Goal: Task Accomplishment & Management: Manage account settings

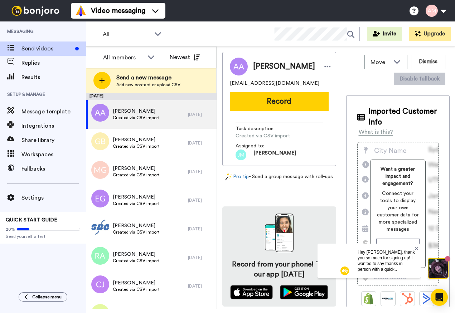
click at [417, 249] on icon at bounding box center [417, 248] width 3 height 4
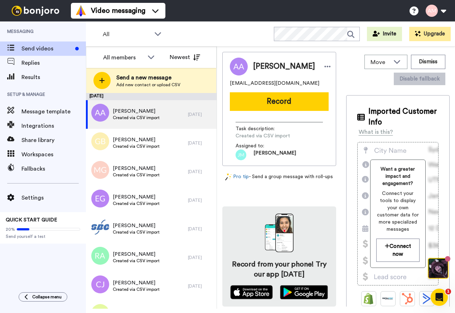
click at [438, 263] on img at bounding box center [438, 268] width 19 height 19
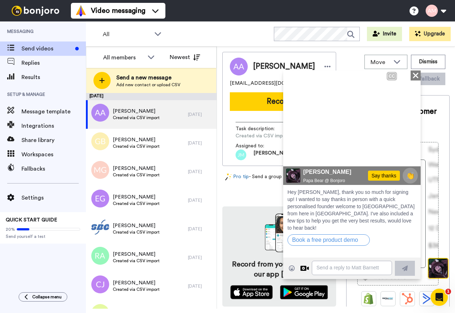
click at [416, 75] on icon at bounding box center [415, 74] width 5 height 5
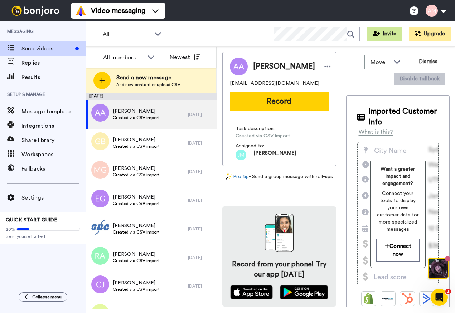
click at [380, 33] on icon at bounding box center [376, 34] width 7 height 6
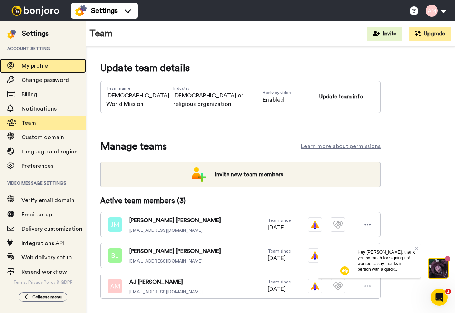
click at [48, 65] on span "My profile" at bounding box center [34, 66] width 27 height 6
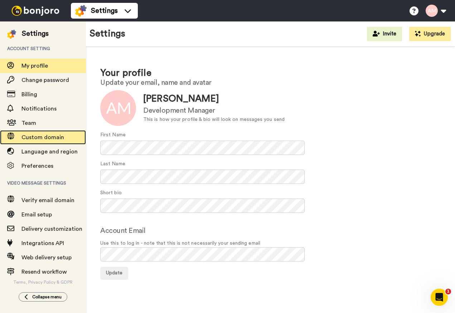
click at [48, 143] on div "Custom domain" at bounding box center [43, 137] width 86 height 14
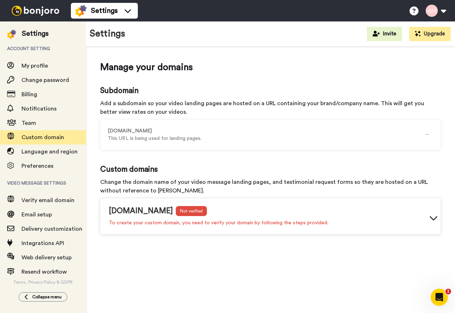
click at [428, 220] on div "video.catholicworldmission.org Not verified To create your custom domain, you n…" at bounding box center [270, 218] width 341 height 33
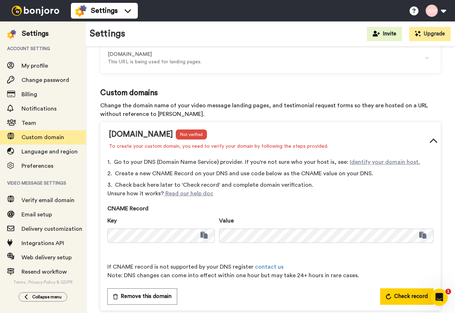
scroll to position [84, 0]
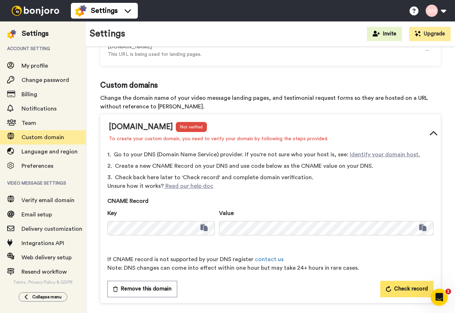
click at [410, 287] on span "Check record" at bounding box center [411, 289] width 34 height 9
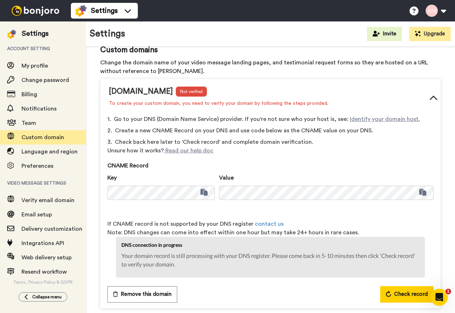
scroll to position [125, 0]
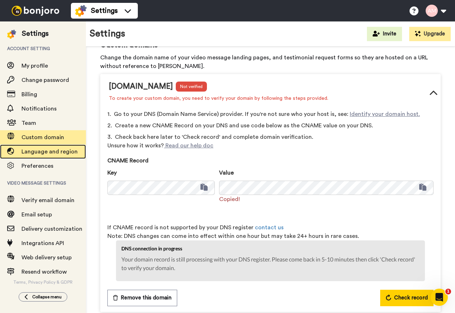
click at [53, 152] on span "Language and region" at bounding box center [49, 152] width 56 height 6
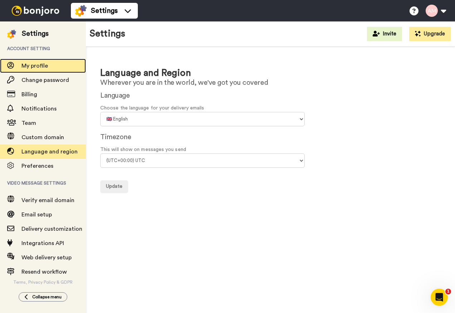
click at [48, 68] on span "My profile" at bounding box center [34, 66] width 27 height 6
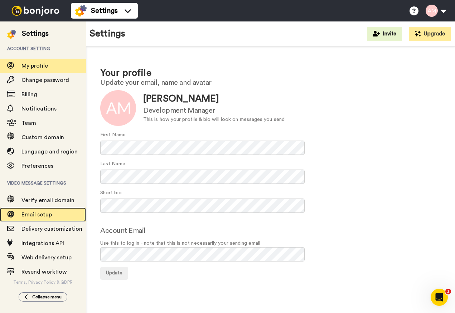
click at [46, 215] on span "Email setup" at bounding box center [36, 215] width 30 height 6
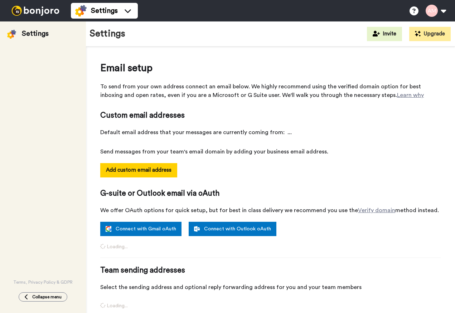
select select "164495"
select select "163939"
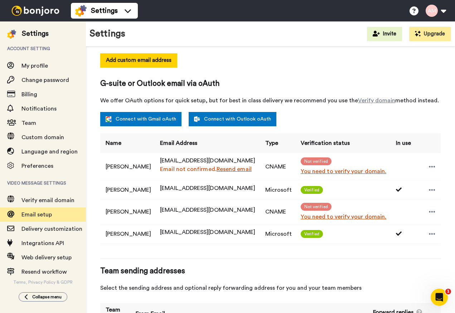
scroll to position [111, 0]
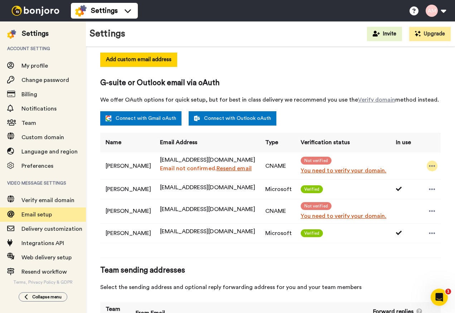
click at [435, 167] on icon at bounding box center [432, 165] width 6 height 1
click at [400, 112] on div "Connect with Gmail oAuth Connect with Outlook oAuth" at bounding box center [270, 118] width 341 height 14
click at [434, 193] on icon at bounding box center [432, 189] width 6 height 7
click at [350, 193] on div "Verified" at bounding box center [344, 190] width 87 height 8
click at [432, 170] on icon at bounding box center [432, 166] width 6 height 7
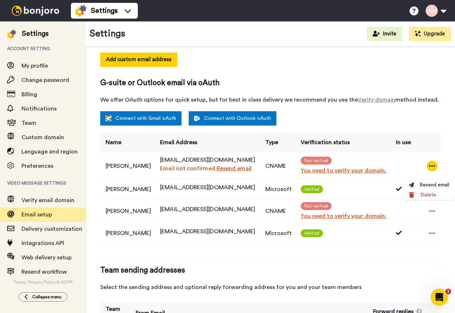
click at [420, 119] on div "Connect with Gmail oAuth Connect with Outlook oAuth" at bounding box center [270, 118] width 341 height 14
click at [247, 119] on link "Connect with Outlook oAuth" at bounding box center [233, 118] width 88 height 14
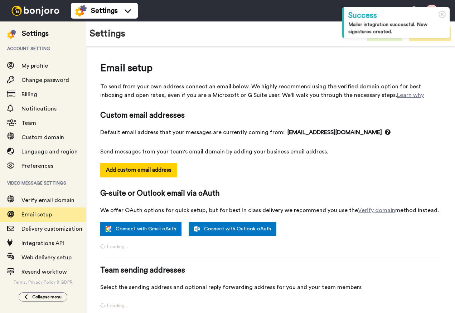
select select "164495"
select select "163939"
select select "164555"
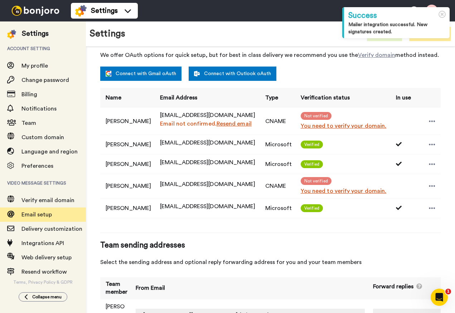
scroll to position [160, 0]
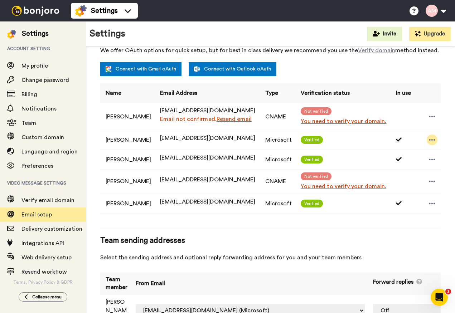
click at [436, 144] on icon at bounding box center [432, 140] width 6 height 7
click at [366, 164] on div "Verified" at bounding box center [344, 160] width 87 height 8
click at [56, 294] on span "Collapse menu" at bounding box center [46, 297] width 29 height 6
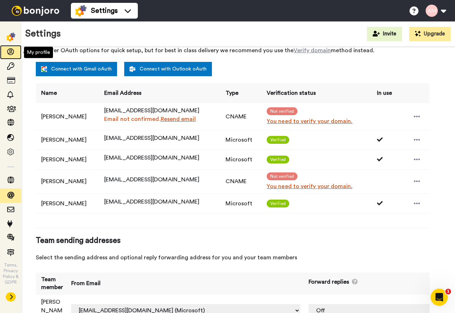
click at [14, 55] on icon at bounding box center [10, 51] width 7 height 7
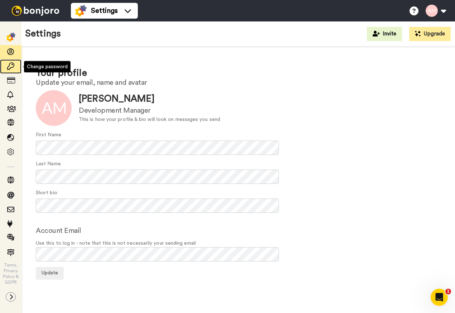
click at [15, 66] on span at bounding box center [10, 66] width 21 height 7
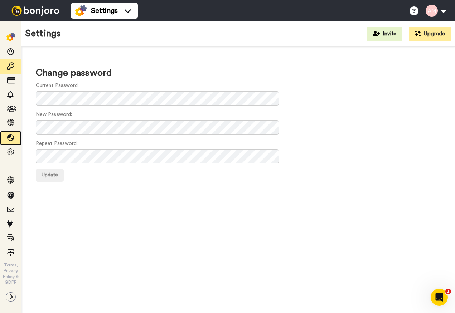
click at [13, 132] on div at bounding box center [10, 138] width 21 height 14
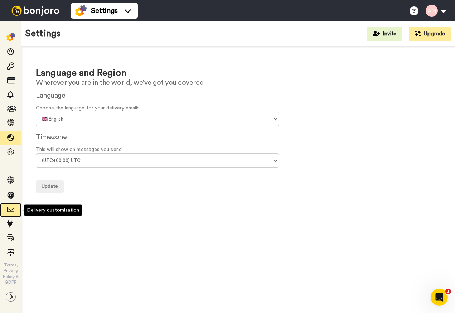
click at [10, 210] on icon at bounding box center [10, 209] width 7 height 7
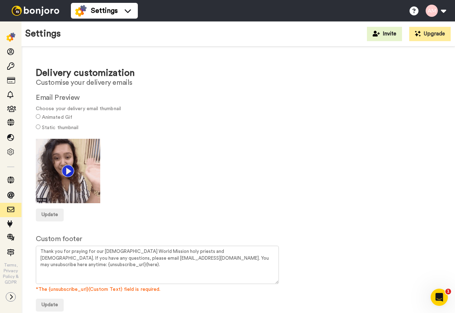
scroll to position [8, 0]
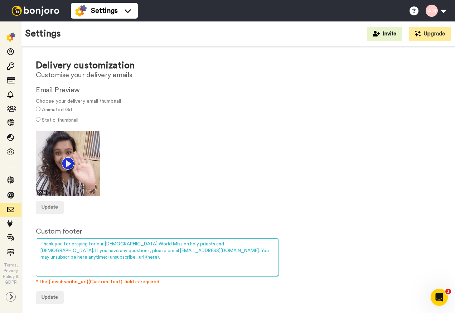
drag, startPoint x: 46, startPoint y: 251, endPoint x: 116, endPoint y: 252, distance: 70.6
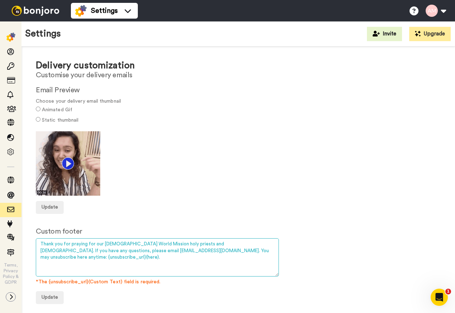
click at [116, 252] on textarea "Thank you for praying for our [DEMOGRAPHIC_DATA] World Mission holy priests and…" at bounding box center [157, 258] width 243 height 38
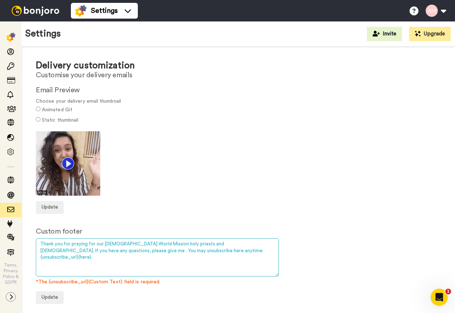
click at [199, 245] on textarea "Thank you for praying for our [DEMOGRAPHIC_DATA] World Mission holy priests and…" at bounding box center [157, 258] width 243 height 38
click at [62, 252] on textarea "Thank you for praying for our [DEMOGRAPHIC_DATA] World Mission holy priests and…" at bounding box center [157, 258] width 243 height 38
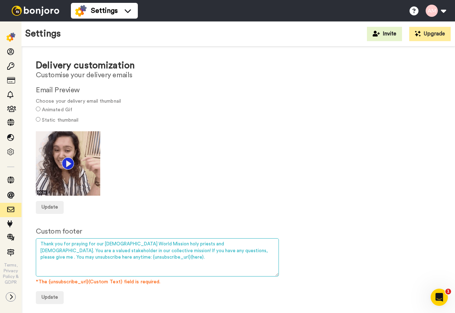
click at [168, 252] on textarea "Thank you for praying for our [DEMOGRAPHIC_DATA] World Mission holy priests and…" at bounding box center [157, 258] width 243 height 38
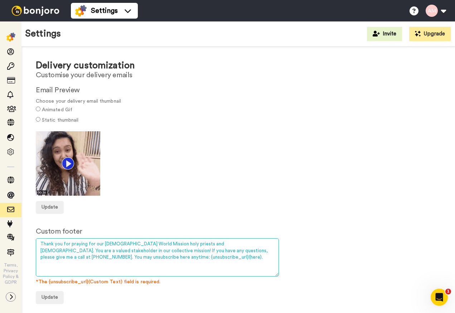
click at [126, 258] on textarea "Thank you for praying for our [DEMOGRAPHIC_DATA] World Mission holy priests and…" at bounding box center [157, 258] width 243 height 38
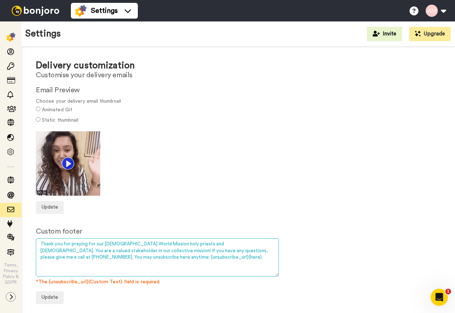
type textarea "Thank you for praying for our [DEMOGRAPHIC_DATA] World Mission holy priests and…"
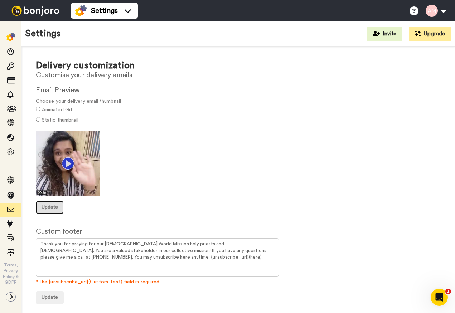
click at [54, 205] on span "Update" at bounding box center [50, 207] width 16 height 5
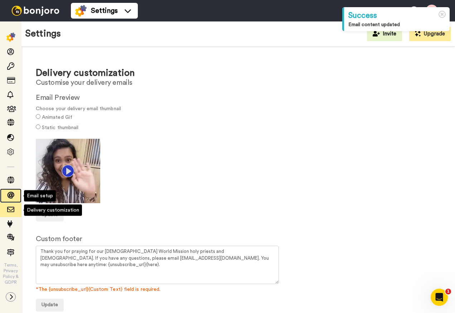
click at [11, 197] on icon at bounding box center [10, 195] width 7 height 7
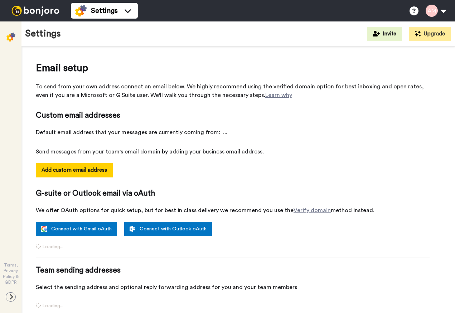
select select "164495"
select select "163939"
select select "164555"
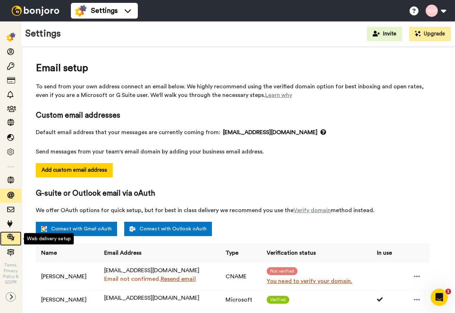
click at [14, 239] on icon at bounding box center [10, 237] width 7 height 7
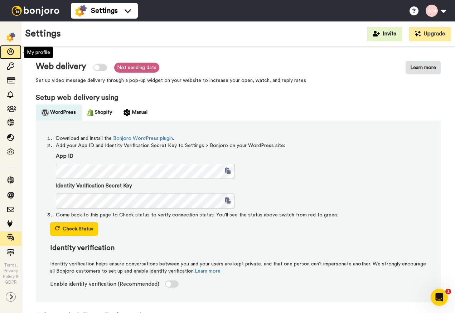
click at [13, 56] on icon at bounding box center [10, 51] width 7 height 7
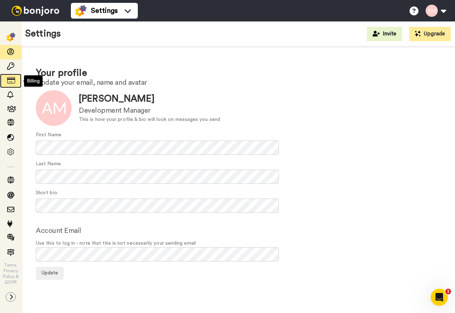
click at [12, 82] on icon at bounding box center [10, 80] width 7 height 7
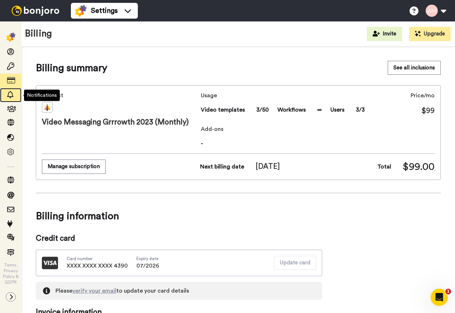
click at [12, 96] on icon at bounding box center [10, 94] width 7 height 7
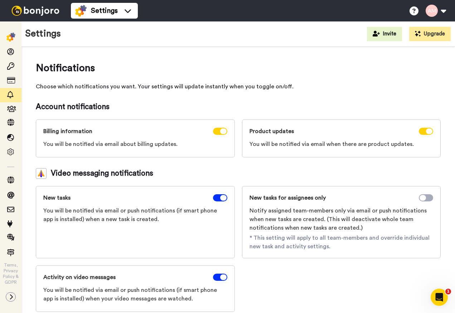
scroll to position [9, 0]
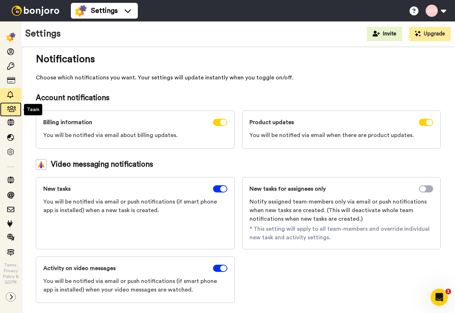
click at [13, 112] on icon at bounding box center [10, 109] width 7 height 7
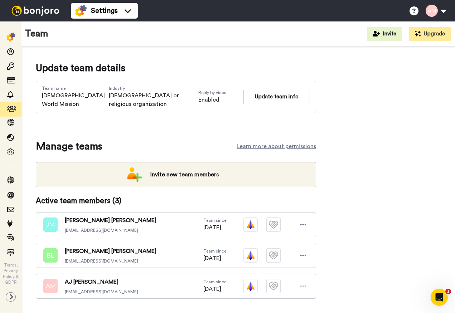
scroll to position [10, 0]
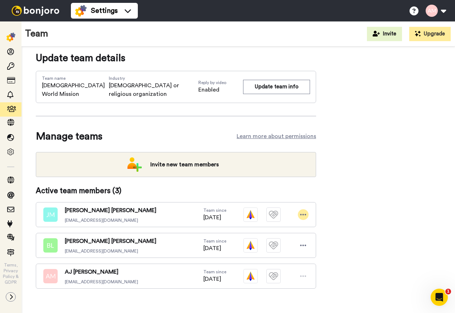
click at [301, 211] on icon at bounding box center [303, 214] width 6 height 7
click at [328, 175] on div "Update team details Team name [DEMOGRAPHIC_DATA] World Mission Industry [DEMOGR…" at bounding box center [238, 181] width 405 height 261
click at [354, 248] on div "Update team details Team name [DEMOGRAPHIC_DATA] World Mission Industry [DEMOGR…" at bounding box center [238, 181] width 405 height 261
click at [252, 269] on img at bounding box center [251, 276] width 14 height 14
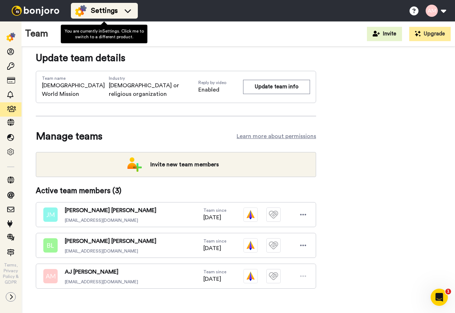
click at [102, 10] on span "Settings" at bounding box center [104, 11] width 27 height 10
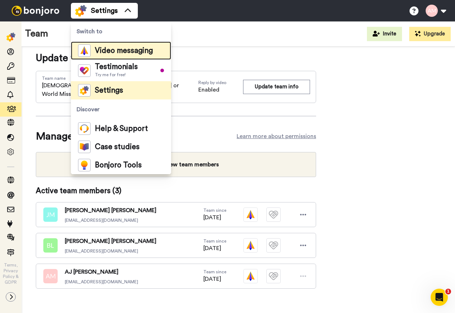
click at [127, 51] on span "Video messaging" at bounding box center [124, 50] width 58 height 7
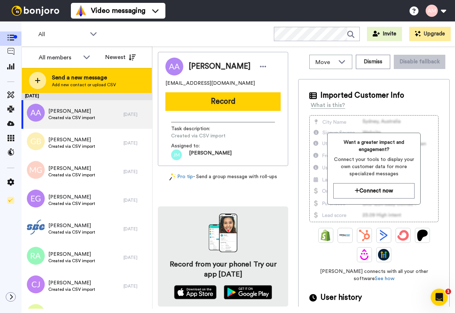
click at [106, 83] on span "Add new contact or upload CSV" at bounding box center [84, 85] width 64 height 6
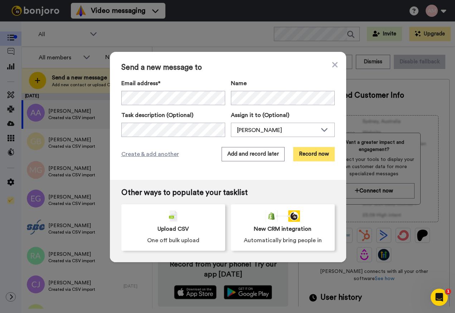
click at [310, 153] on button "Record now" at bounding box center [314, 154] width 42 height 14
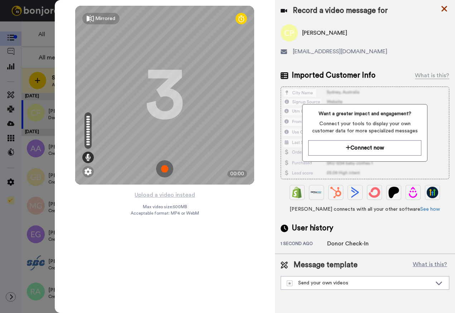
click at [444, 10] on icon at bounding box center [445, 9] width 6 height 6
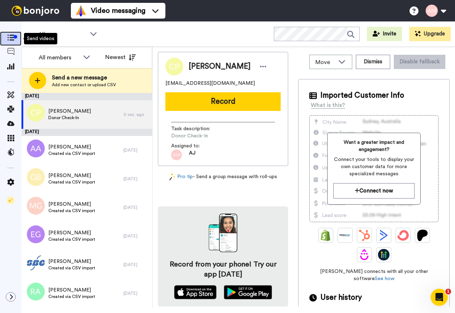
click at [14, 37] on div at bounding box center [16, 37] width 4 height 4
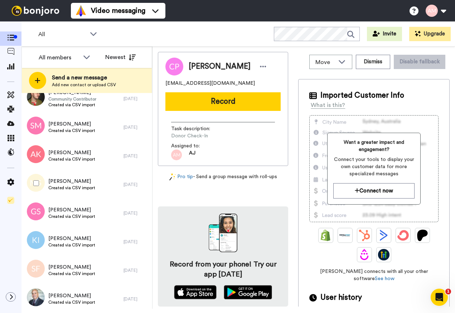
scroll to position [396, 0]
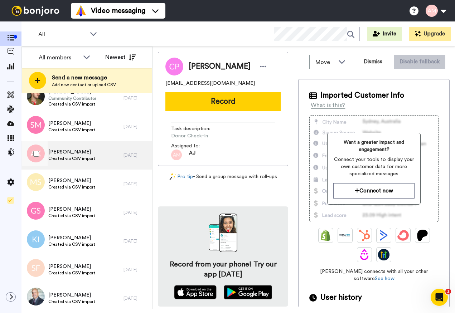
click at [87, 162] on div "[PERSON_NAME] Created via CSV import" at bounding box center [71, 156] width 47 height 14
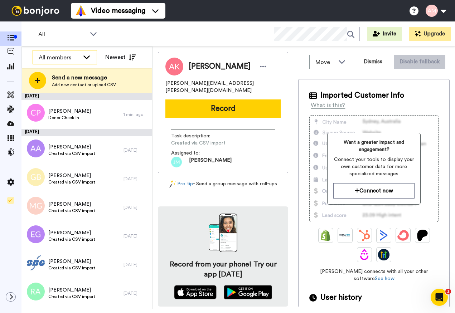
click at [80, 58] on div "All members" at bounding box center [65, 58] width 64 height 14
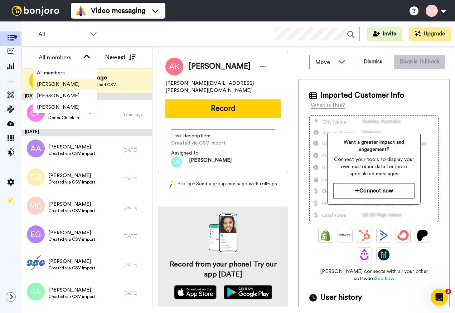
click at [75, 85] on span "[PERSON_NAME]" at bounding box center [58, 84] width 51 height 7
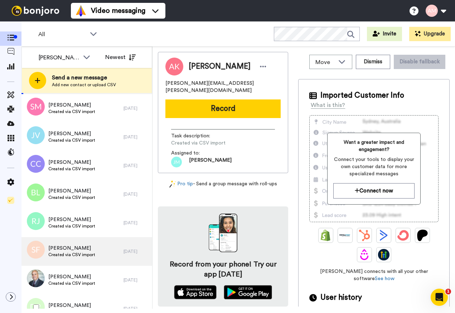
scroll to position [508, 0]
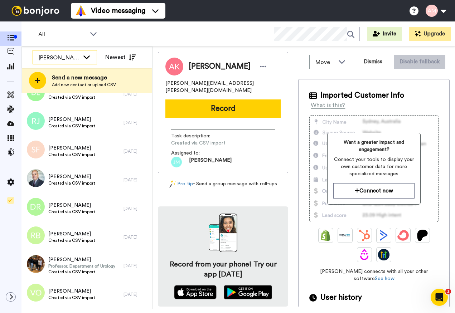
click at [84, 61] on div "[PERSON_NAME]" at bounding box center [65, 58] width 64 height 14
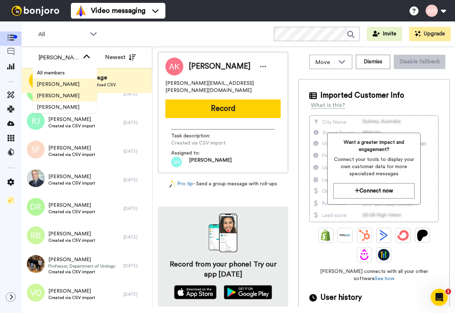
click at [69, 101] on li "[PERSON_NAME]" at bounding box center [65, 95] width 64 height 11
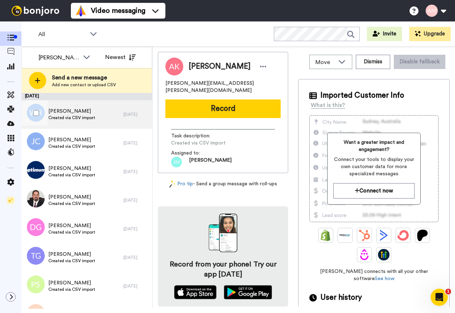
click at [92, 124] on div "Walter Rodriguez Created via CSV import" at bounding box center [72, 114] width 102 height 29
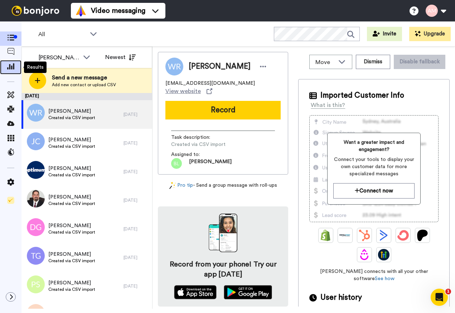
click at [11, 63] on icon at bounding box center [10, 66] width 7 height 6
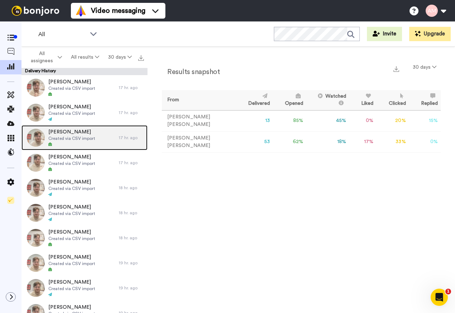
click at [83, 136] on span "Created via CSV import" at bounding box center [71, 139] width 47 height 6
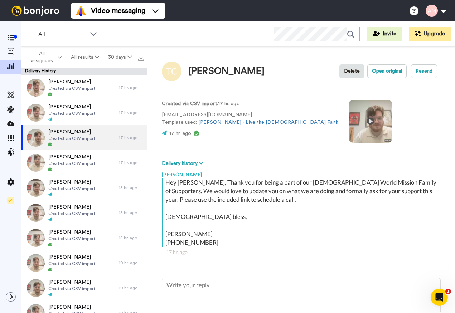
click at [349, 122] on video at bounding box center [370, 121] width 43 height 43
click at [349, 121] on video at bounding box center [370, 121] width 43 height 43
click at [349, 118] on video at bounding box center [370, 121] width 43 height 43
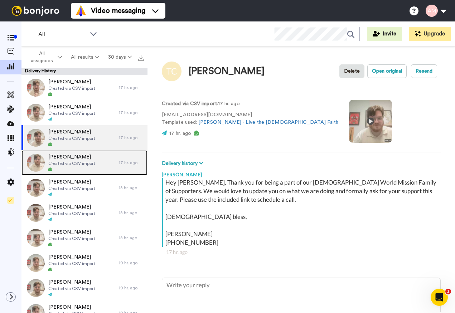
click at [71, 156] on span "James Ryan" at bounding box center [71, 157] width 47 height 7
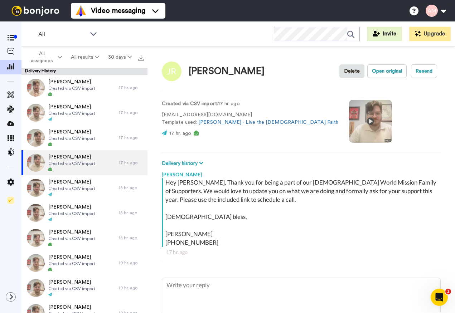
click at [349, 120] on video at bounding box center [370, 121] width 43 height 43
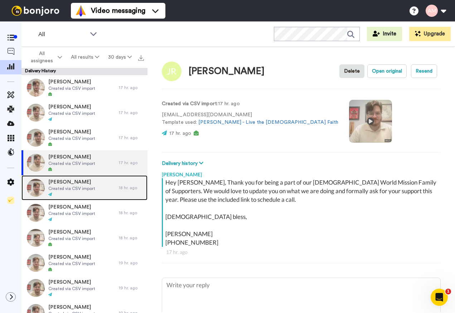
click at [73, 183] on span "Greg Thompson" at bounding box center [71, 182] width 47 height 7
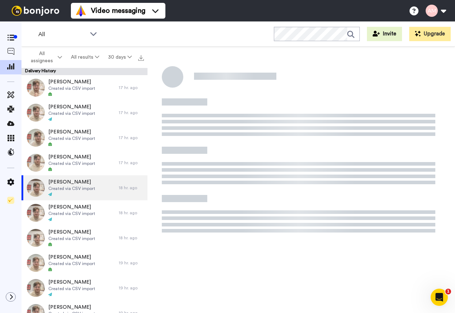
type textarea "x"
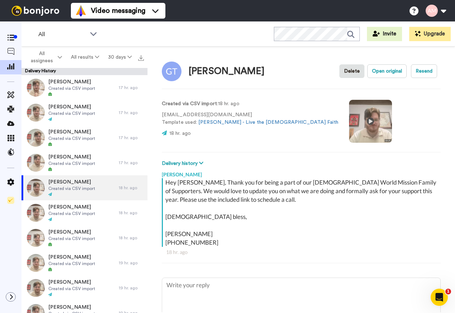
click at [349, 120] on video at bounding box center [370, 121] width 43 height 43
click at [14, 51] on icon at bounding box center [10, 51] width 7 height 7
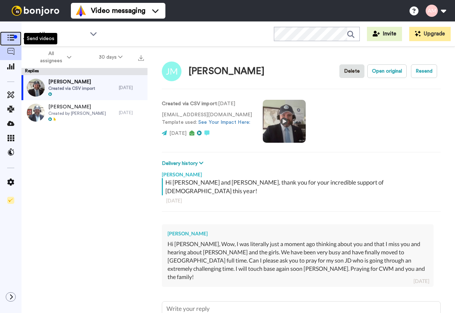
click at [12, 37] on icon at bounding box center [10, 38] width 7 height 6
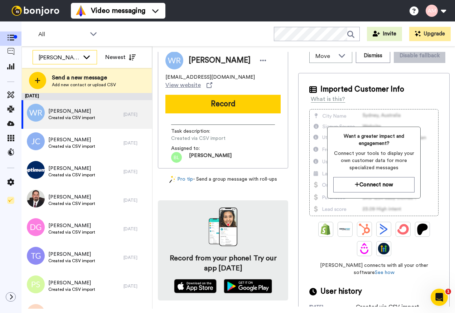
click at [87, 59] on icon at bounding box center [86, 56] width 9 height 7
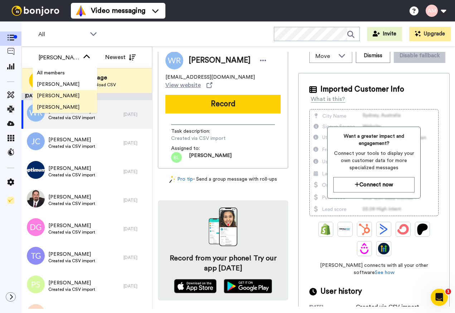
click at [68, 103] on li "[PERSON_NAME]" at bounding box center [65, 107] width 64 height 11
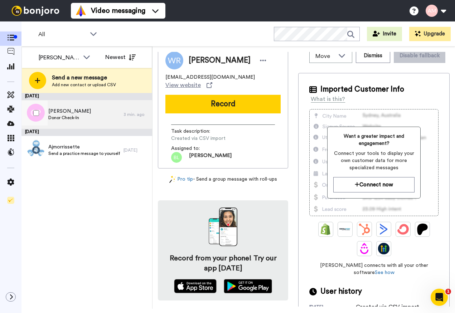
click at [70, 116] on span "Donor Check-In" at bounding box center [69, 118] width 43 height 6
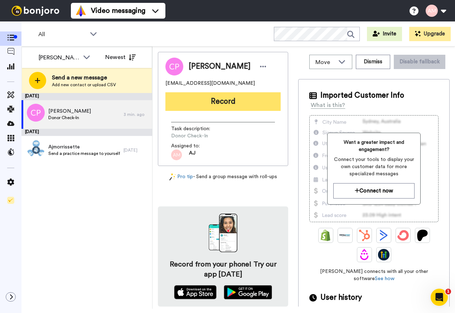
click at [246, 101] on button "Record" at bounding box center [223, 101] width 115 height 19
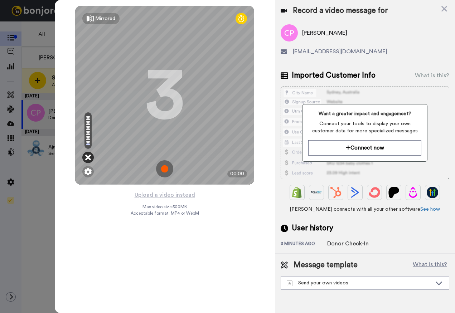
click at [88, 160] on icon at bounding box center [88, 157] width 6 height 7
click at [90, 159] on icon at bounding box center [88, 157] width 6 height 7
click at [444, 8] on icon at bounding box center [445, 9] width 6 height 6
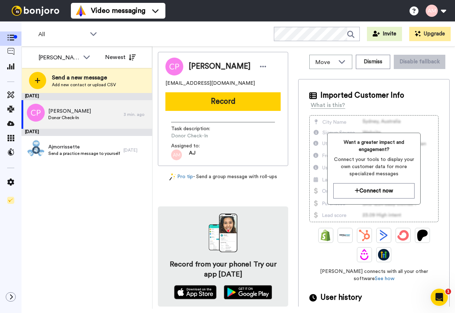
scroll to position [6, 0]
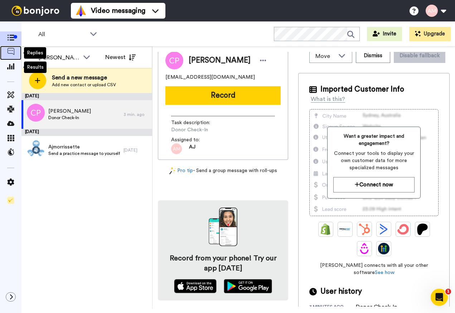
click at [6, 52] on span at bounding box center [10, 52] width 21 height 7
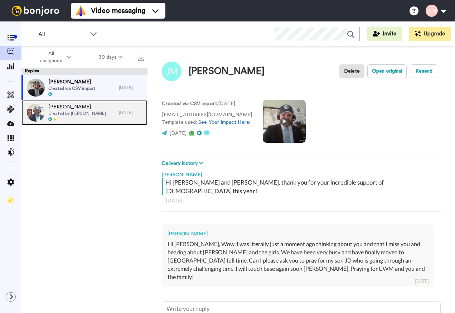
click at [91, 115] on span "Created by [PERSON_NAME]" at bounding box center [77, 114] width 58 height 6
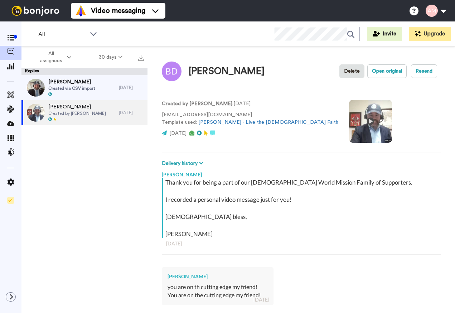
click at [349, 119] on video at bounding box center [370, 121] width 43 height 43
click at [349, 121] on video at bounding box center [370, 121] width 43 height 43
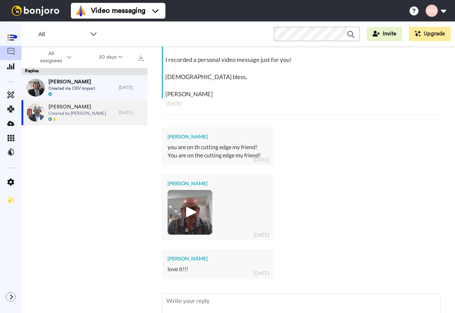
scroll to position [201, 0]
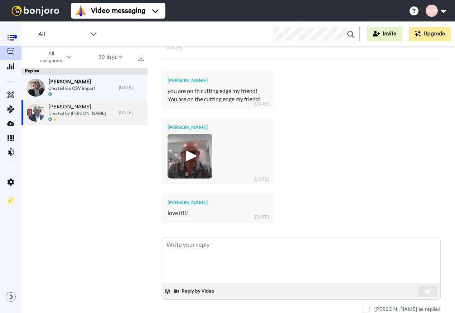
click at [195, 157] on img at bounding box center [190, 157] width 20 height 20
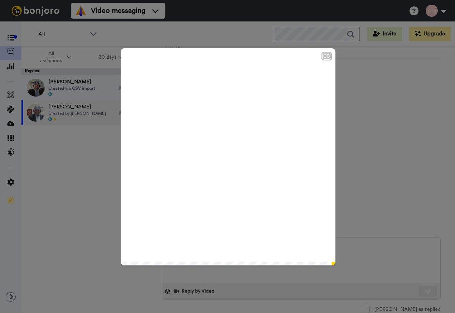
click at [228, 159] on icon "Play/Pause" at bounding box center [228, 157] width 19 height 34
click at [242, 161] on video at bounding box center [228, 155] width 215 height 215
click at [358, 76] on div "CC Play/Pause You are on the cutting edge of technology, my friend. 0:03 / 0:06" at bounding box center [227, 156] width 455 height 313
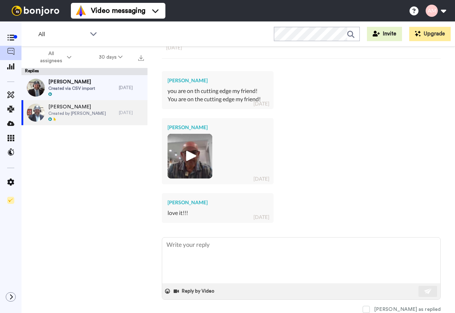
scroll to position [0, 0]
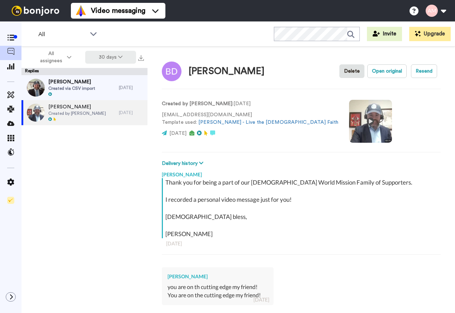
type textarea "x"
